Goal: Information Seeking & Learning: Learn about a topic

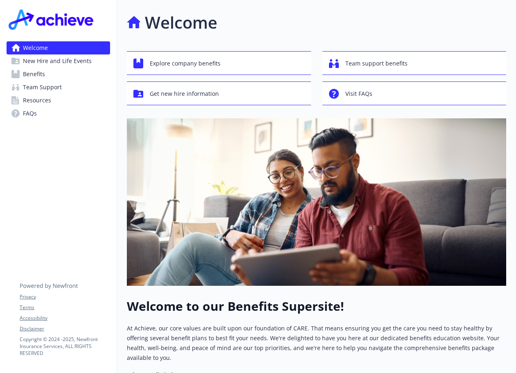
click at [28, 75] on span "Benefits" at bounding box center [34, 74] width 22 height 13
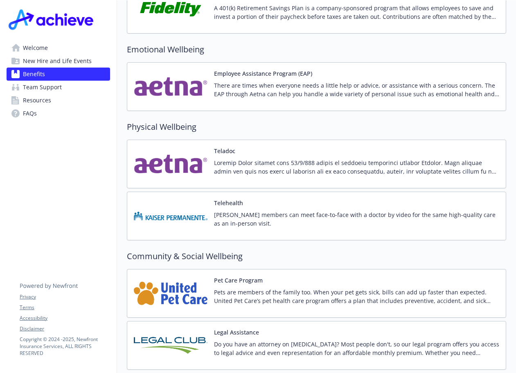
scroll to position [1555, 0]
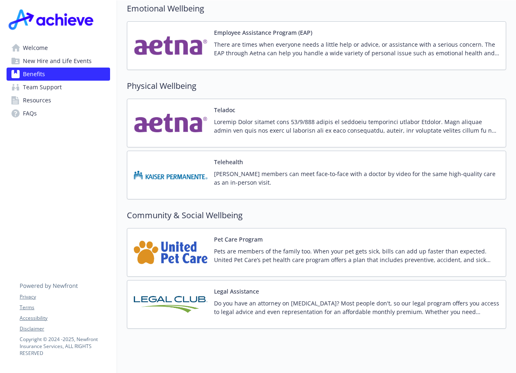
click at [236, 235] on button "Pet Care Program" at bounding box center [238, 239] width 49 height 9
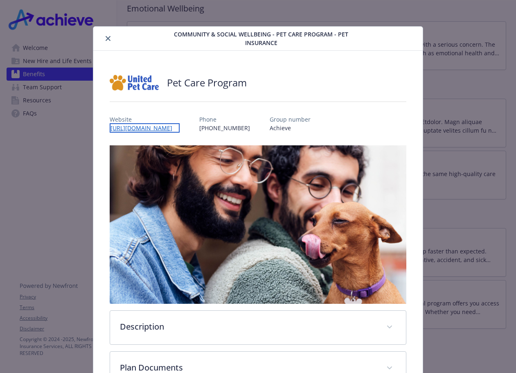
click at [169, 129] on link "[URL][DOMAIN_NAME]" at bounding box center [145, 127] width 70 height 9
click at [176, 127] on link "[URL][DOMAIN_NAME]" at bounding box center [145, 127] width 70 height 9
click at [108, 38] on icon "close" at bounding box center [108, 38] width 5 height 5
